Goal: Find specific page/section: Find specific page/section

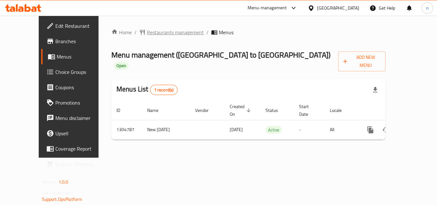
click at [147, 32] on span "Restaurants management" at bounding box center [175, 32] width 57 height 8
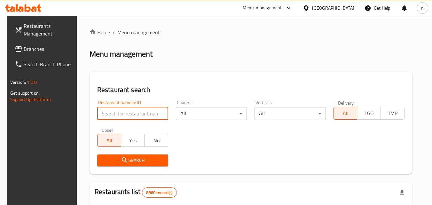
click at [123, 113] on input "search" at bounding box center [132, 113] width 71 height 13
paste input "703418"
type input "703418"
click button "Search" at bounding box center [132, 160] width 71 height 12
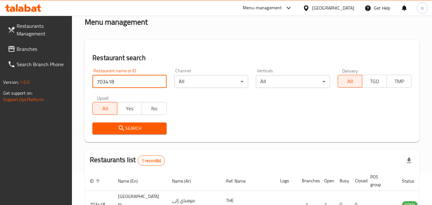
scroll to position [80, 0]
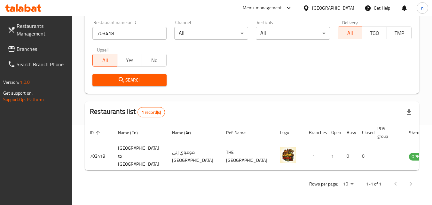
click at [354, 6] on div "[GEOGRAPHIC_DATA]" at bounding box center [333, 7] width 42 height 7
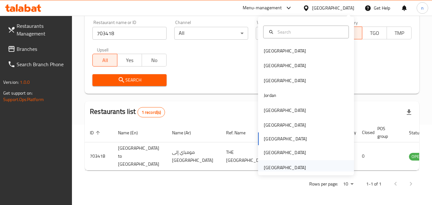
click at [273, 165] on div "[GEOGRAPHIC_DATA]" at bounding box center [285, 167] width 42 height 7
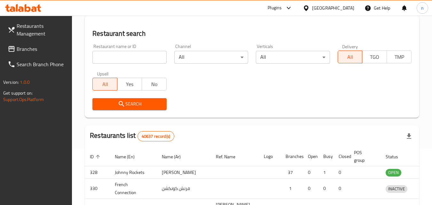
scroll to position [80, 0]
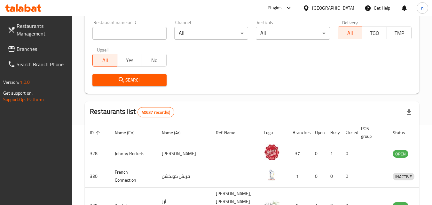
click at [19, 47] on span "Branches" at bounding box center [42, 49] width 51 height 8
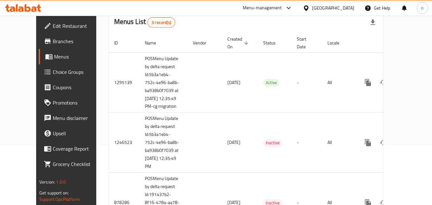
scroll to position [10, 0]
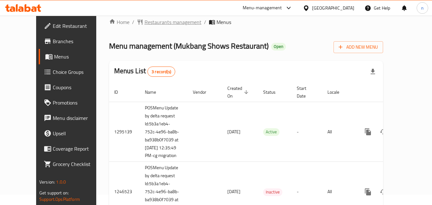
click at [146, 24] on span "Restaurants management" at bounding box center [172, 22] width 57 height 8
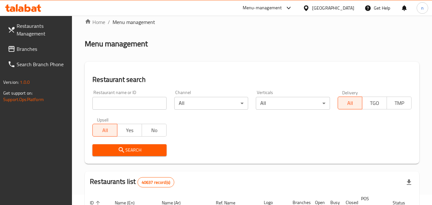
click at [137, 105] on input "search" at bounding box center [129, 103] width 74 height 13
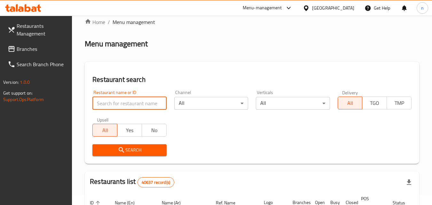
paste input "655998"
type input "655998"
click button "Search" at bounding box center [129, 150] width 74 height 12
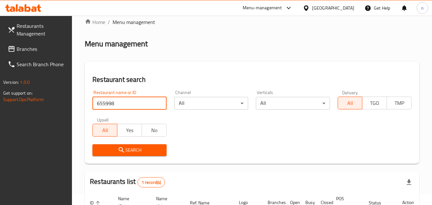
scroll to position [88, 0]
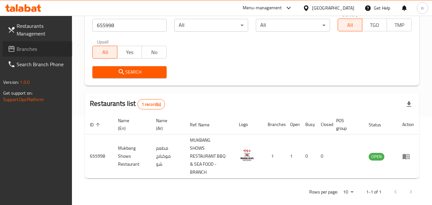
click at [22, 49] on span "Branches" at bounding box center [42, 49] width 51 height 8
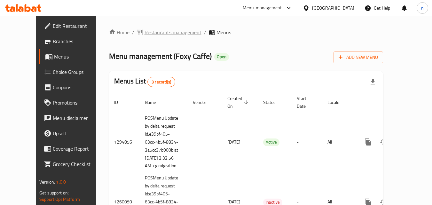
click at [144, 30] on span "Restaurants management" at bounding box center [172, 32] width 57 height 8
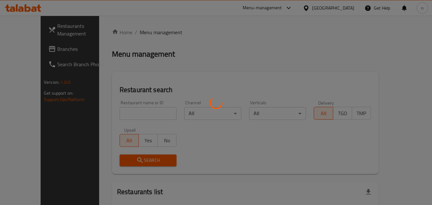
click at [148, 113] on div at bounding box center [216, 102] width 432 height 205
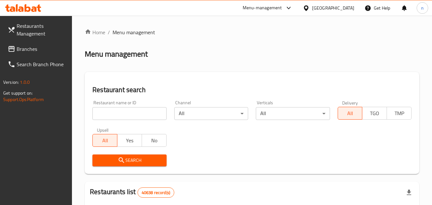
click at [148, 113] on input "search" at bounding box center [129, 113] width 74 height 13
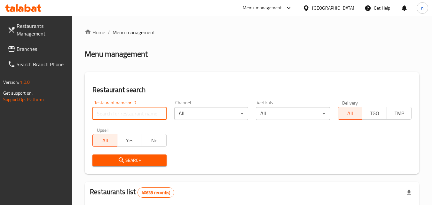
paste input "20200"
type input "20200"
click button "Search" at bounding box center [129, 160] width 74 height 12
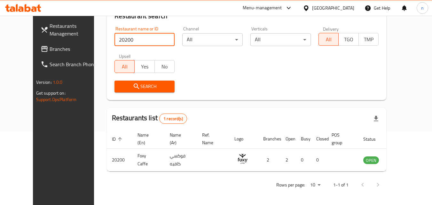
scroll to position [75, 0]
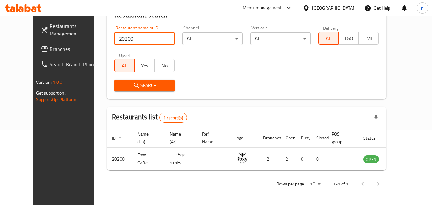
click at [341, 9] on div "[GEOGRAPHIC_DATA]" at bounding box center [333, 7] width 42 height 7
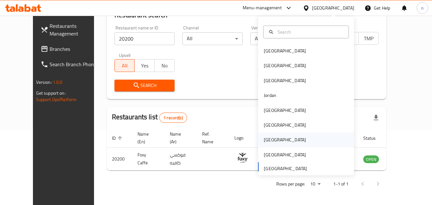
scroll to position [4, 0]
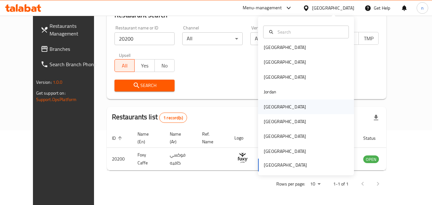
click at [268, 109] on div "[GEOGRAPHIC_DATA]" at bounding box center [285, 106] width 42 height 7
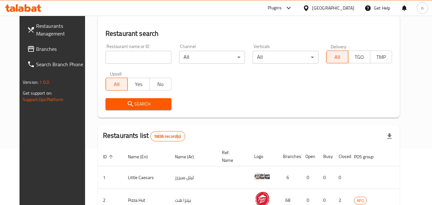
scroll to position [75, 0]
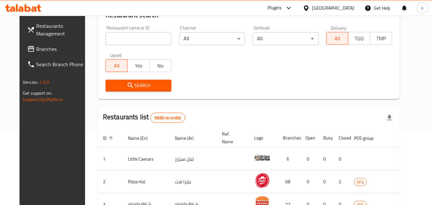
click at [36, 51] on span "Branches" at bounding box center [61, 49] width 51 height 8
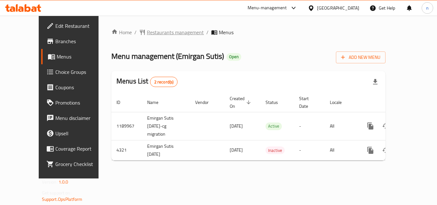
click at [147, 33] on span "Restaurants management" at bounding box center [175, 32] width 57 height 8
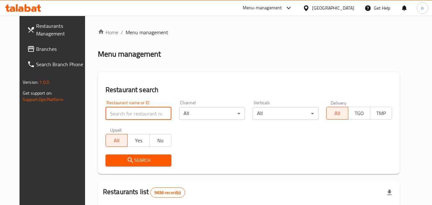
click at [144, 114] on input "search" at bounding box center [138, 113] width 66 height 13
paste input "2744"
type input "2744"
click button "Search" at bounding box center [138, 160] width 66 height 12
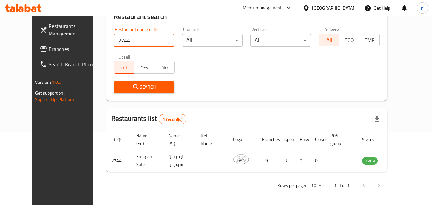
scroll to position [75, 0]
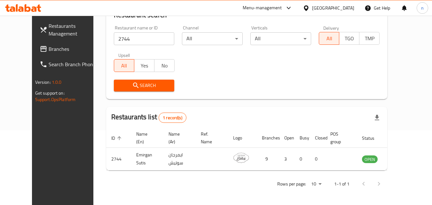
click at [345, 11] on div "[GEOGRAPHIC_DATA]" at bounding box center [333, 7] width 42 height 7
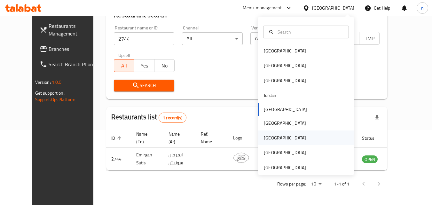
click at [264, 139] on div "Qatar" at bounding box center [285, 137] width 42 height 7
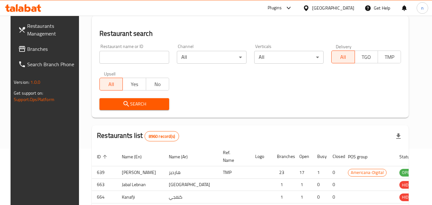
scroll to position [75, 0]
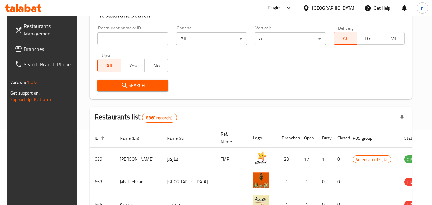
click at [27, 47] on span "Branches" at bounding box center [49, 49] width 51 height 8
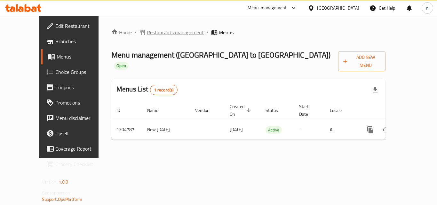
click at [147, 34] on span "Restaurants management" at bounding box center [175, 32] width 57 height 8
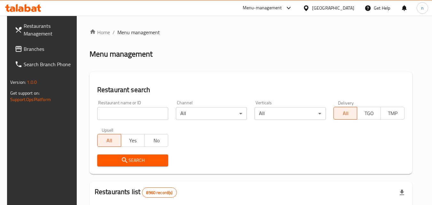
click at [135, 114] on input "search" at bounding box center [132, 113] width 71 height 13
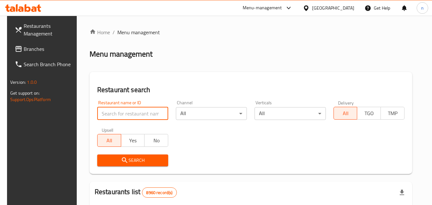
paste input "703418"
type input "703418"
click button "Search" at bounding box center [132, 160] width 71 height 12
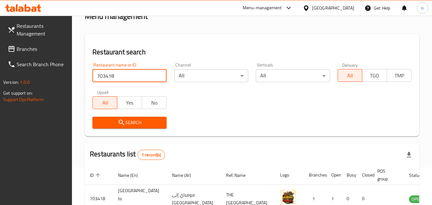
scroll to position [80, 0]
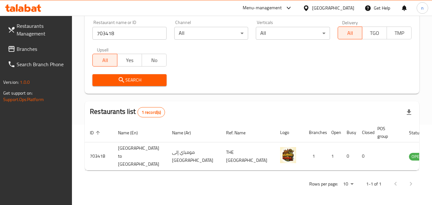
click at [348, 8] on div "[GEOGRAPHIC_DATA]" at bounding box center [333, 7] width 42 height 7
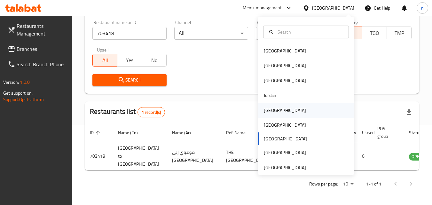
click at [264, 113] on div "[GEOGRAPHIC_DATA]" at bounding box center [285, 110] width 42 height 7
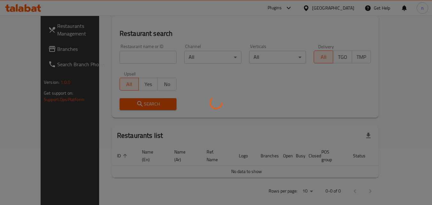
scroll to position [80, 0]
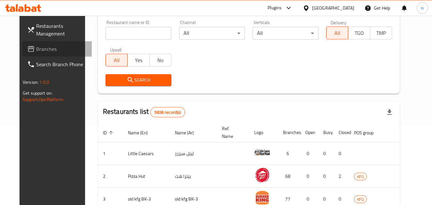
click at [36, 48] on span "Branches" at bounding box center [61, 49] width 51 height 8
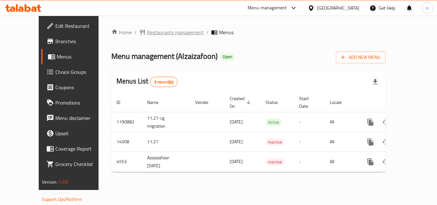
click at [152, 35] on span "Restaurants management" at bounding box center [175, 32] width 57 height 8
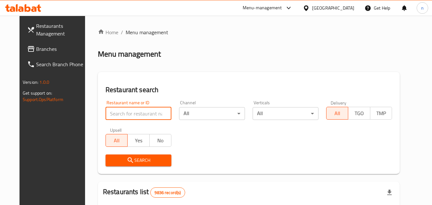
click at [135, 118] on input "search" at bounding box center [138, 113] width 66 height 13
paste input "2880"
type input "2880"
click button "Search" at bounding box center [138, 160] width 66 height 12
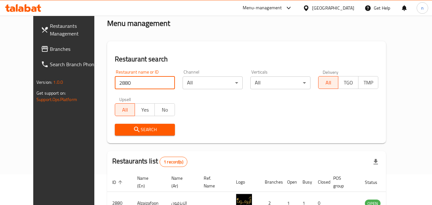
scroll to position [75, 0]
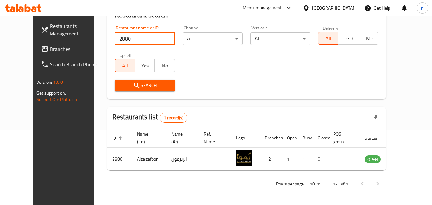
click at [345, 8] on div "[GEOGRAPHIC_DATA]" at bounding box center [333, 7] width 42 height 7
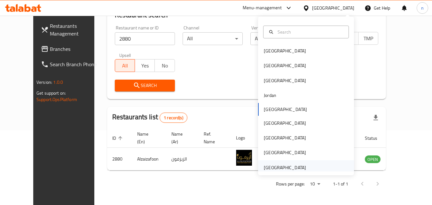
click at [273, 169] on div "[GEOGRAPHIC_DATA]" at bounding box center [285, 167] width 42 height 7
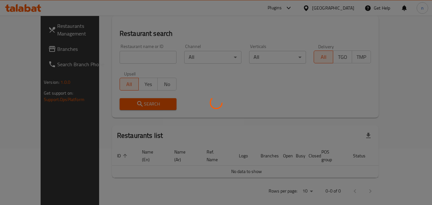
scroll to position [75, 0]
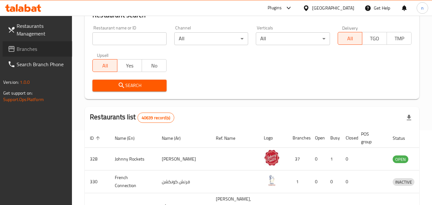
drag, startPoint x: 34, startPoint y: 48, endPoint x: 71, endPoint y: 51, distance: 36.9
click at [35, 48] on span "Branches" at bounding box center [42, 49] width 51 height 8
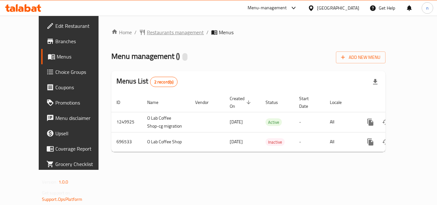
click at [152, 32] on span "Restaurants management" at bounding box center [175, 32] width 57 height 8
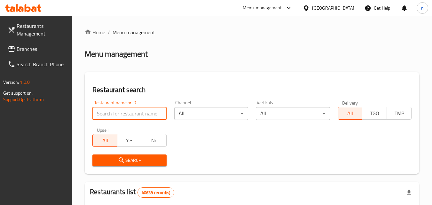
click at [138, 118] on input "search" at bounding box center [129, 113] width 74 height 13
paste input "643937"
type input "643937"
click button "Search" at bounding box center [129, 160] width 74 height 12
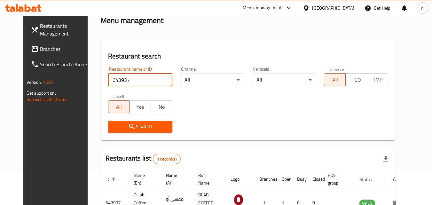
scroll to position [64, 0]
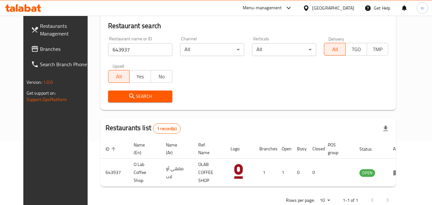
click at [336, 7] on div "United Arab Emirates" at bounding box center [333, 7] width 42 height 7
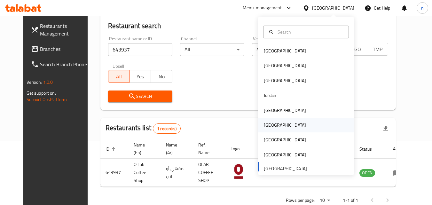
click at [267, 123] on div "[GEOGRAPHIC_DATA]" at bounding box center [285, 124] width 42 height 7
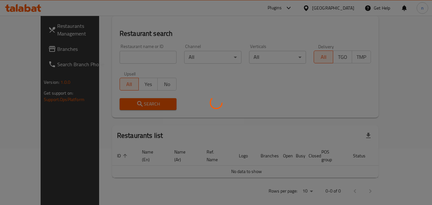
scroll to position [64, 0]
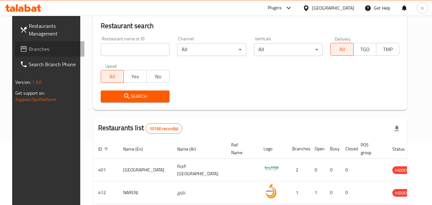
click at [29, 48] on span "Branches" at bounding box center [54, 49] width 51 height 8
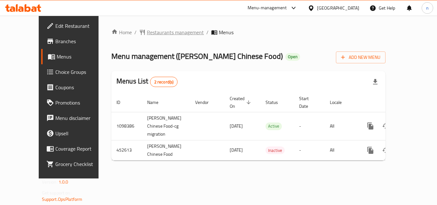
click at [151, 35] on span "Restaurants management" at bounding box center [175, 32] width 57 height 8
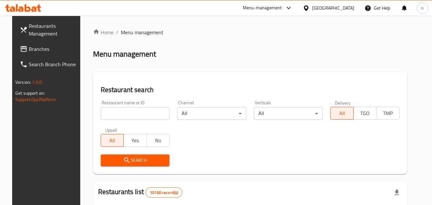
click at [150, 109] on input "search" at bounding box center [135, 113] width 69 height 13
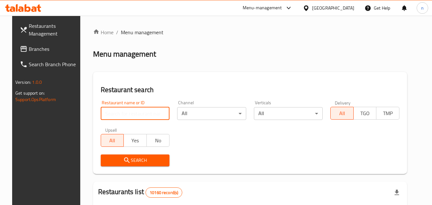
paste input "633263"
type input "633263"
click button "Search" at bounding box center [135, 160] width 69 height 12
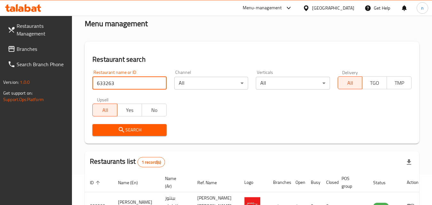
scroll to position [75, 0]
